Goal: Information Seeking & Learning: Check status

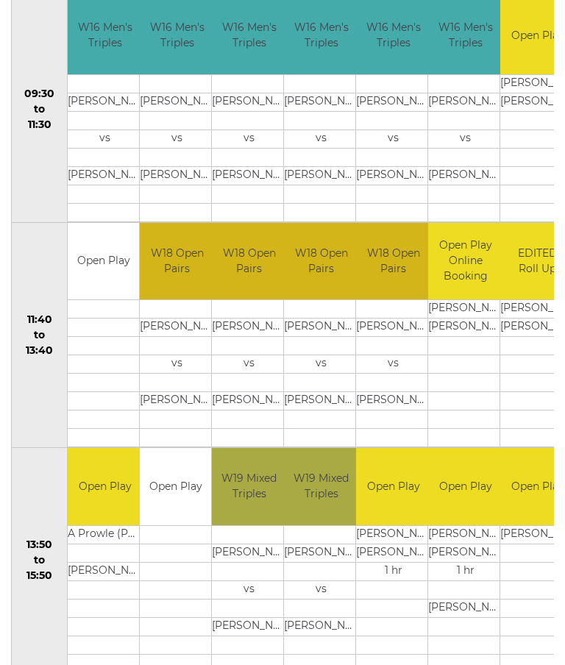
scroll to position [549, 0]
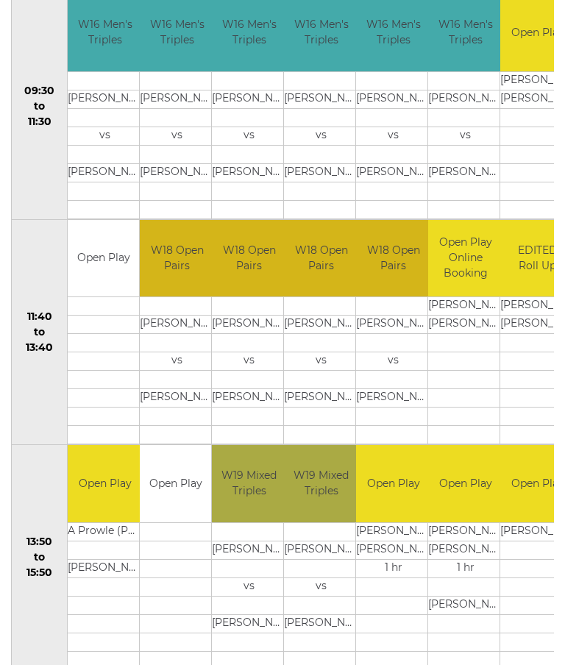
click at [118, 130] on td "vs" at bounding box center [105, 136] width 74 height 18
click at [111, 35] on td "W16 Men's Triples" at bounding box center [105, 32] width 74 height 77
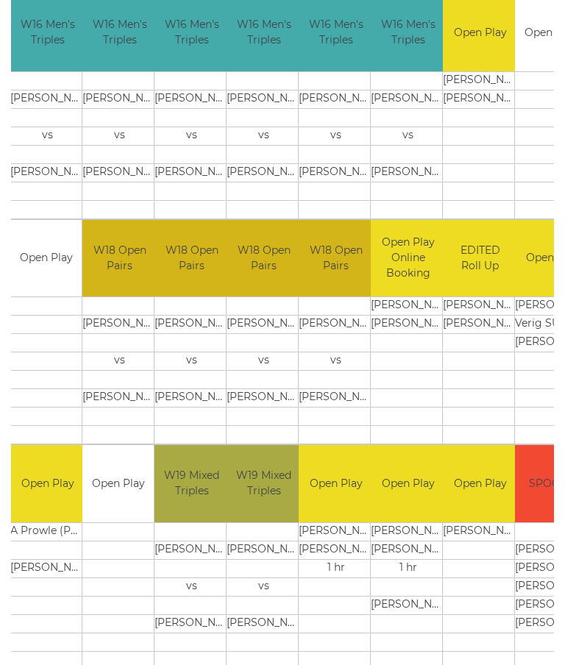
click at [48, 34] on td "W16 Men's Triples" at bounding box center [47, 32] width 74 height 77
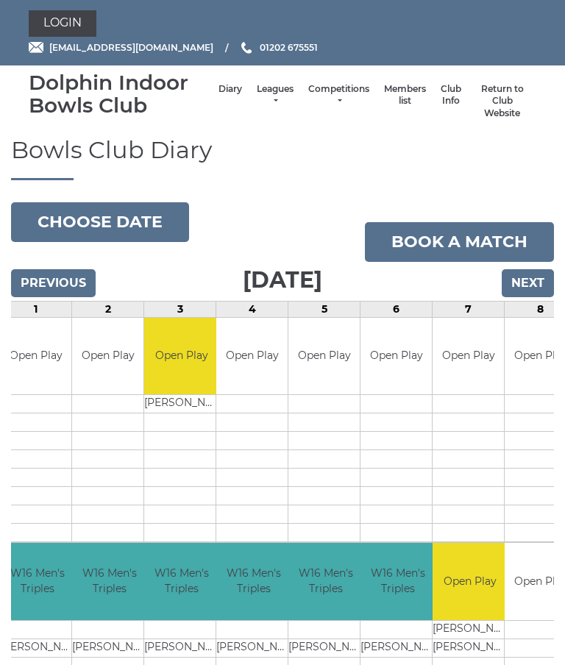
scroll to position [0, 0]
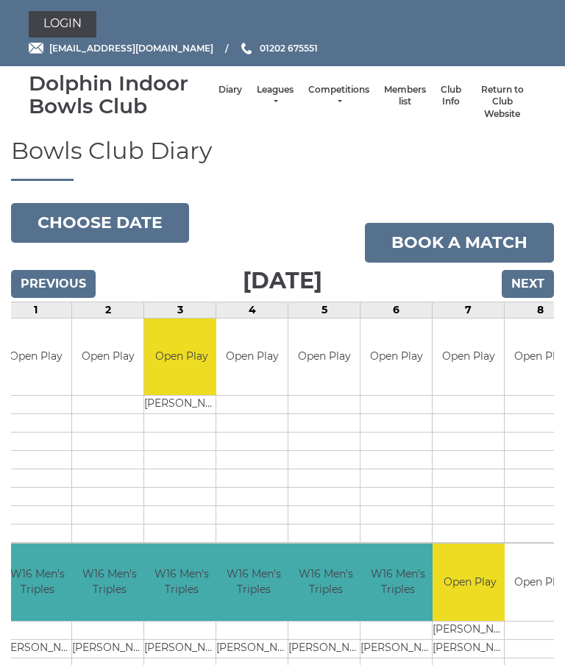
click at [264, 97] on link "Leagues" at bounding box center [275, 96] width 37 height 24
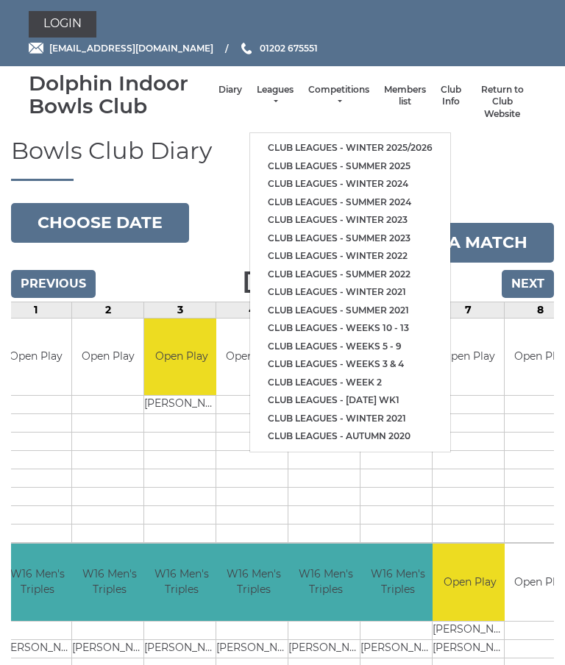
click at [413, 142] on link "Club leagues - Winter 2025/2026" at bounding box center [350, 148] width 200 height 18
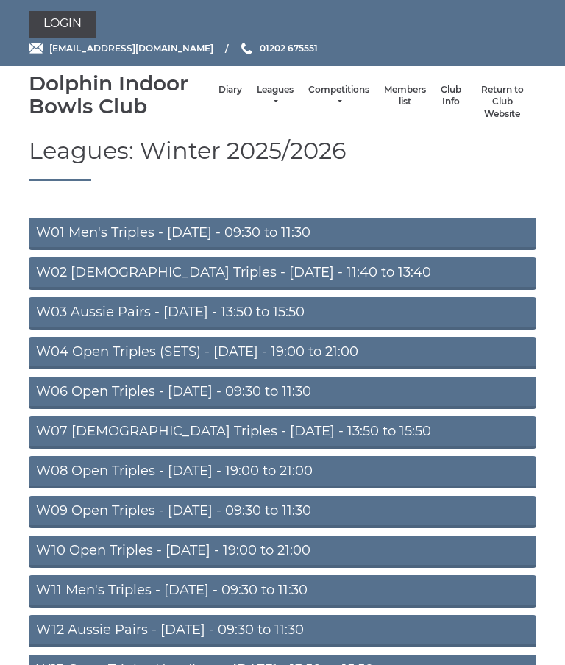
click at [141, 235] on link "W01 Men's Triples - [DATE] - 09:30 to 11:30" at bounding box center [283, 234] width 508 height 32
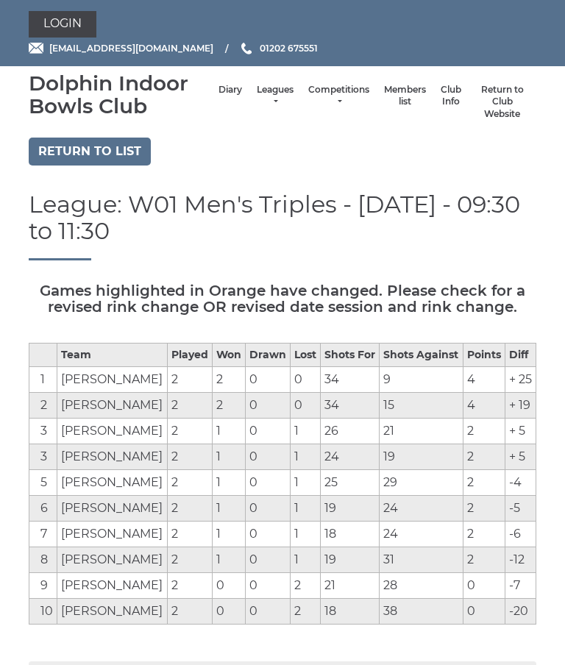
click at [262, 101] on link "Leagues" at bounding box center [275, 96] width 37 height 24
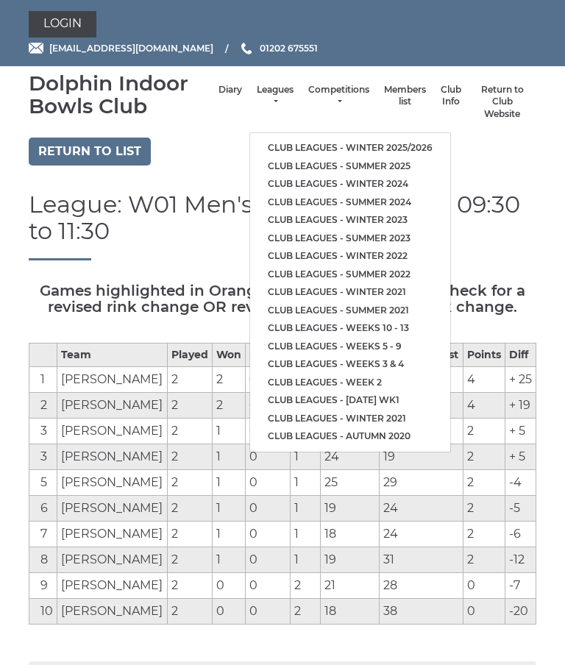
click at [416, 143] on link "Club leagues - Winter 2025/2026" at bounding box center [350, 148] width 200 height 18
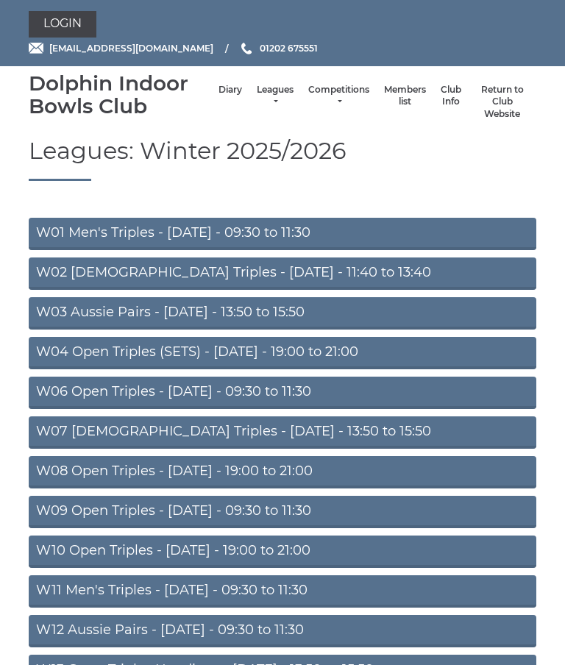
click at [257, 96] on link "Leagues" at bounding box center [275, 96] width 37 height 24
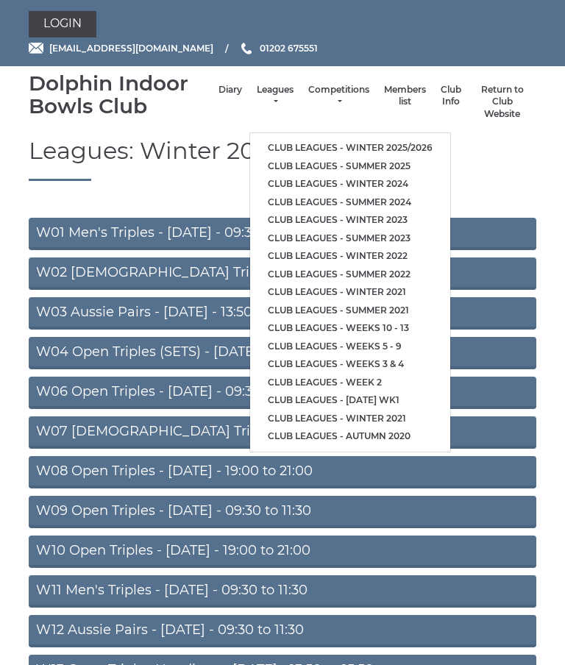
click at [405, 148] on link "Club leagues - Winter 2025/2026" at bounding box center [350, 148] width 200 height 18
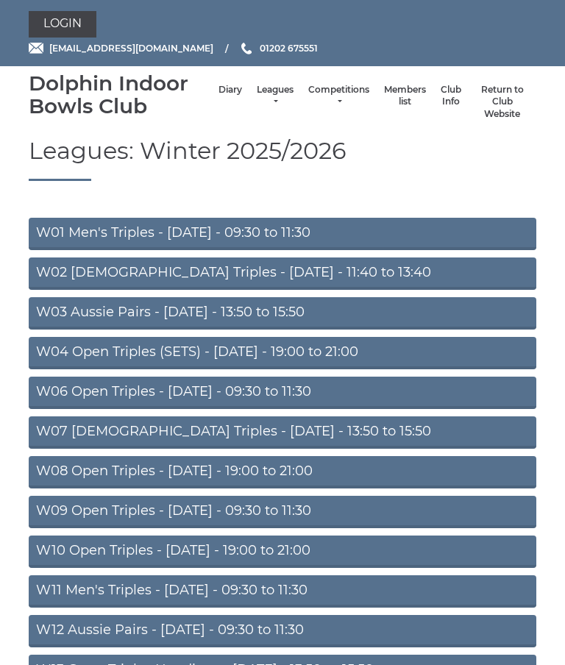
click at [293, 239] on link "W01 Men's Triples - [DATE] - 09:30 to 11:30" at bounding box center [283, 234] width 508 height 32
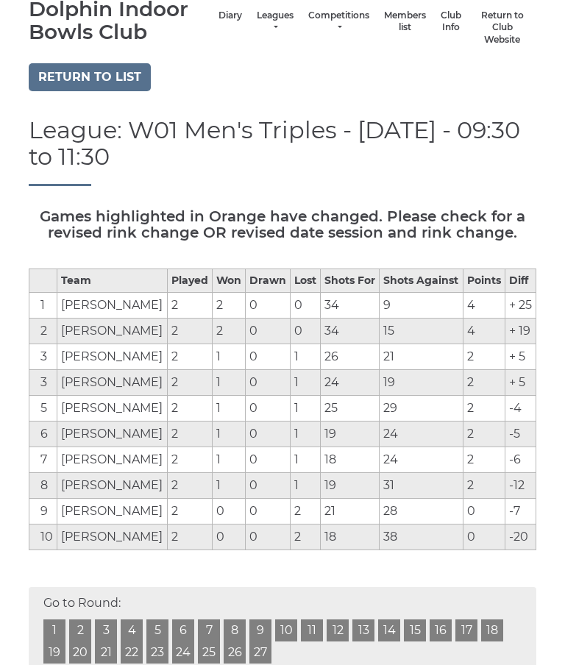
scroll to position [74, 0]
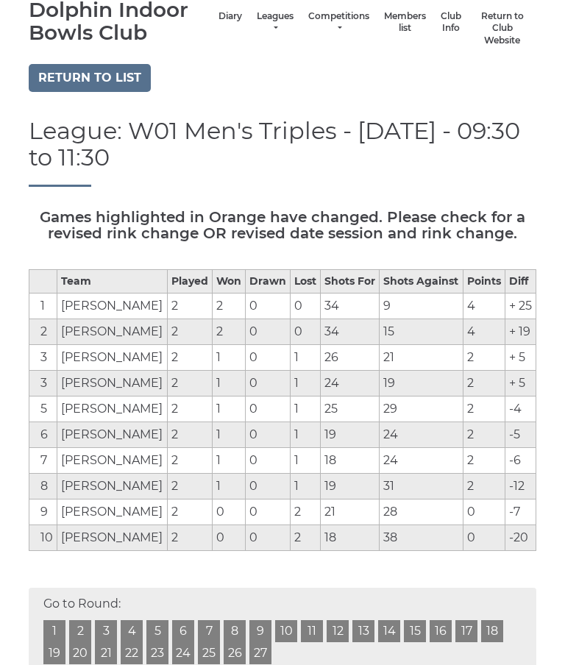
click at [319, 28] on link "Competitions" at bounding box center [338, 22] width 61 height 24
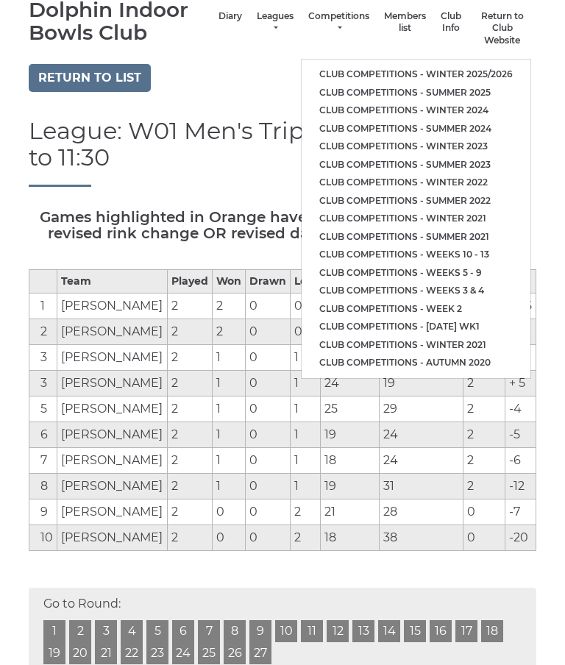
click at [488, 76] on link "Club competitions - Winter 2025/2026" at bounding box center [416, 74] width 229 height 18
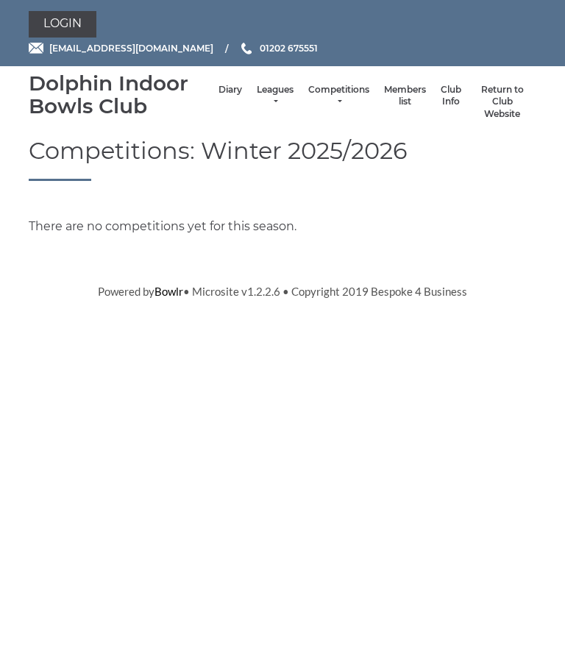
click at [259, 104] on link "Leagues" at bounding box center [275, 96] width 37 height 24
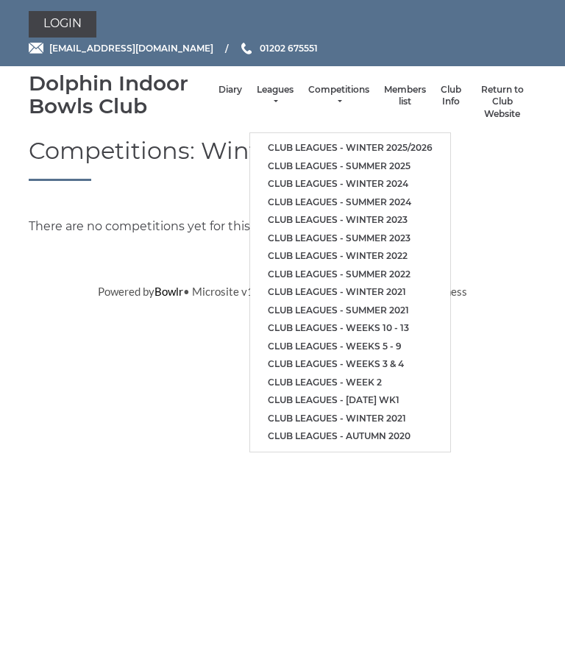
click at [414, 140] on link "Club leagues - Winter 2025/2026" at bounding box center [350, 148] width 200 height 18
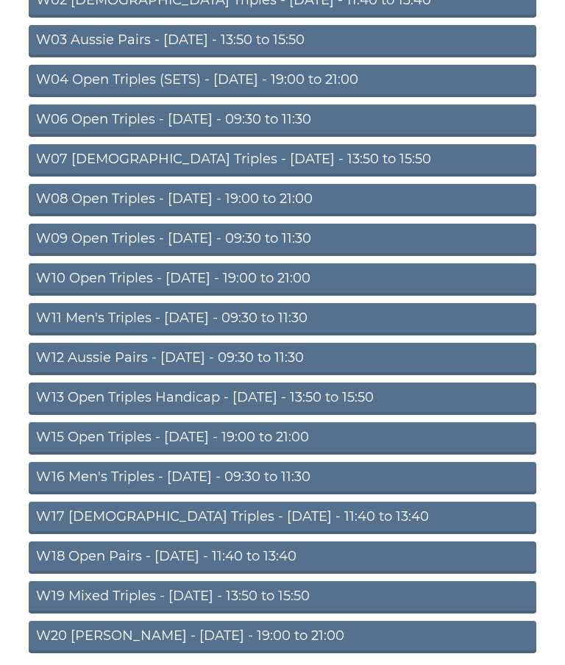
scroll to position [271, 0]
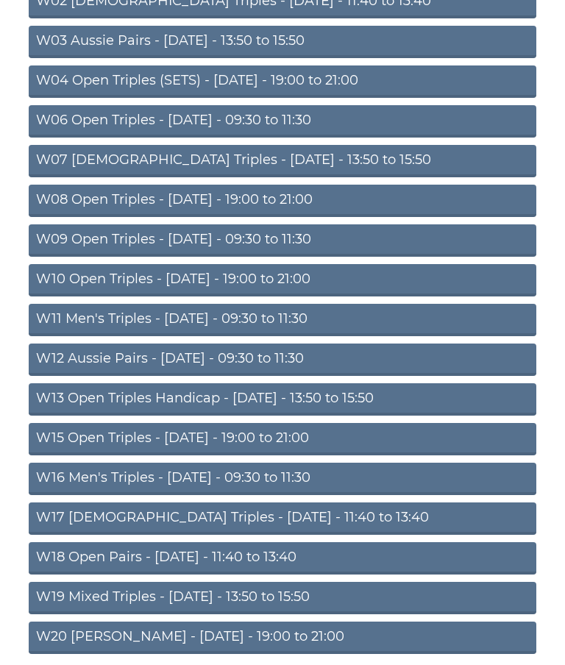
click at [264, 478] on link "W16 Men's Triples - Friday - 09:30 to 11:30" at bounding box center [283, 479] width 508 height 32
